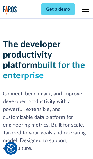
scroll to position [87, 0]
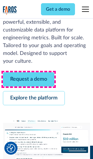
click at [28, 79] on link "Request a demo" at bounding box center [28, 79] width 51 height 14
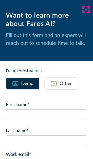
click at [86, 10] on icon at bounding box center [85, 9] width 5 height 4
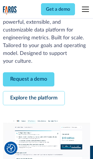
scroll to position [106, 0]
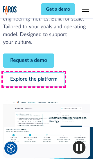
click at [34, 79] on link "Explore the platform" at bounding box center [34, 79] width 62 height 14
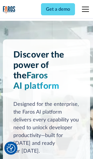
scroll to position [4347, 0]
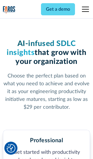
scroll to position [899, 0]
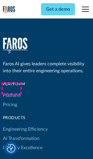
click at [11, 91] on link "Platform" at bounding box center [12, 95] width 18 height 9
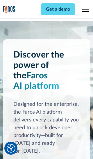
scroll to position [4533, 0]
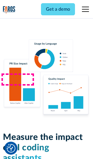
scroll to position [3597, 0]
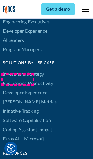
click at [17, 97] on link "[PERSON_NAME] Metrics" at bounding box center [30, 101] width 54 height 9
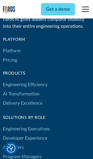
scroll to position [2535, 0]
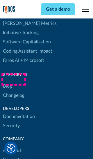
scroll to position [2616, 0]
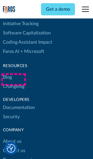
click at [13, 82] on link "Changelog" at bounding box center [13, 86] width 21 height 9
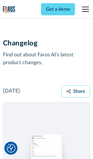
scroll to position [6989, 0]
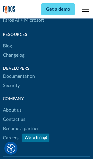
click at [12, 106] on link "About us" at bounding box center [12, 110] width 19 height 9
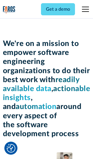
scroll to position [1997, 0]
